Goal: Information Seeking & Learning: Learn about a topic

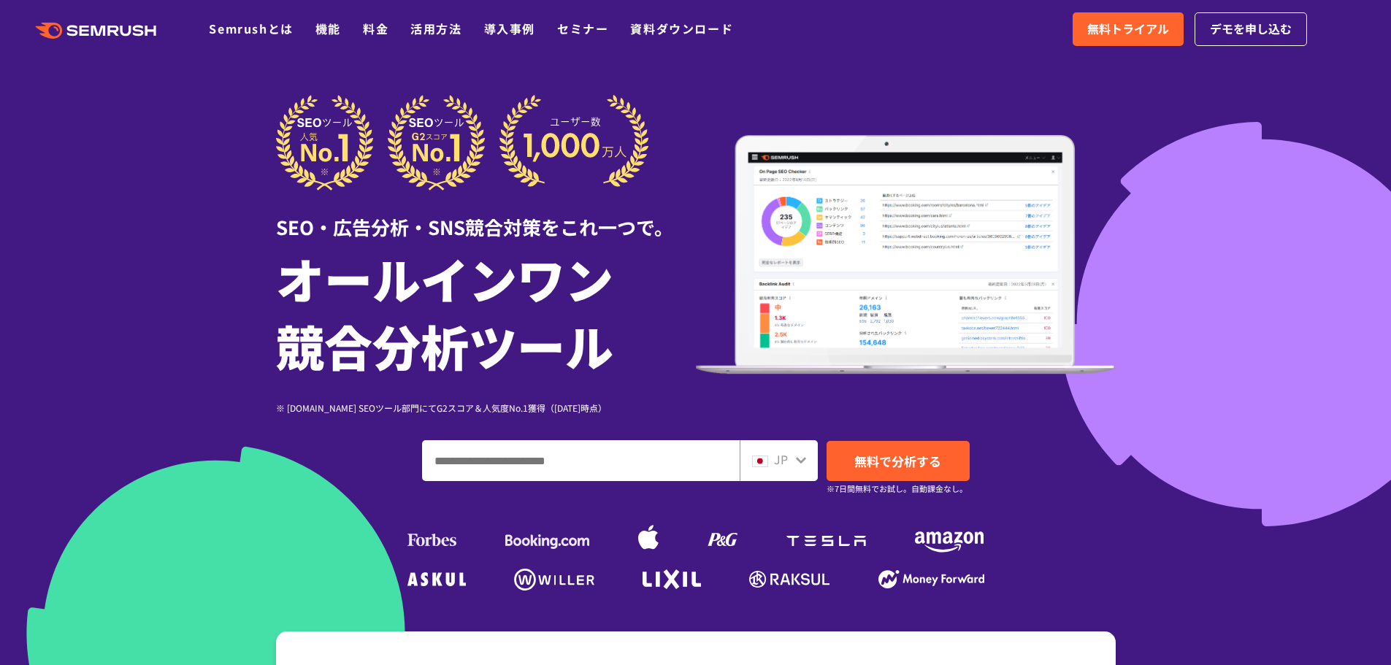
click at [532, 456] on input "ドメイン、キーワードまたはURLを入力してください" at bounding box center [581, 460] width 316 height 39
paste input "**********"
type input "**********"
click at [877, 461] on span "無料で分析する" at bounding box center [897, 461] width 87 height 18
